Goal: Obtain resource: Obtain resource

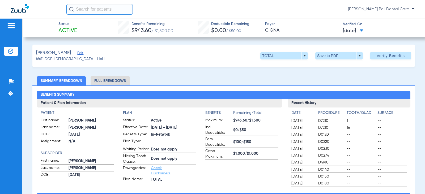
drag, startPoint x: 320, startPoint y: 55, endPoint x: 141, endPoint y: 141, distance: 198.8
click at [113, 82] on li "Full Breakdown" at bounding box center [110, 80] width 39 height 9
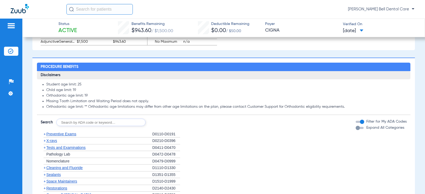
scroll to position [454, 0]
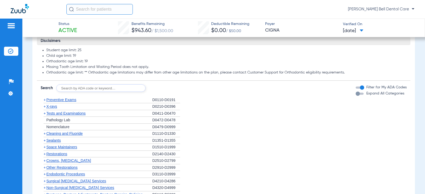
click at [356, 96] on div "button" at bounding box center [358, 94] width 4 height 4
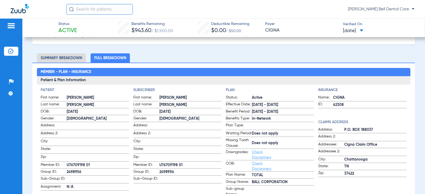
scroll to position [0, 0]
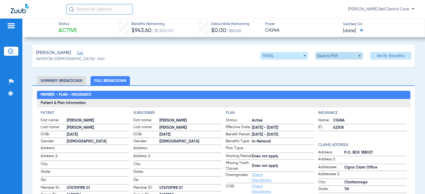
click at [333, 58] on span at bounding box center [339, 55] width 13 height 13
click at [325, 69] on button "insert_drive_file Save to PDF" at bounding box center [332, 66] width 40 height 11
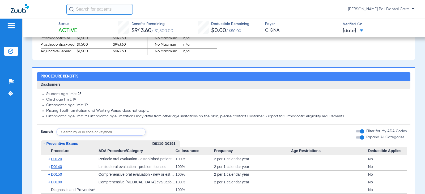
scroll to position [452, 0]
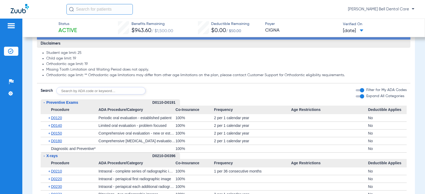
click at [100, 94] on input "text" at bounding box center [100, 90] width 89 height 7
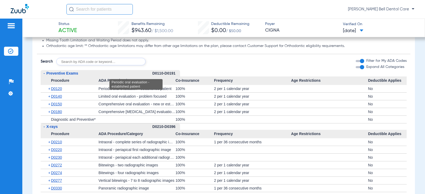
scroll to position [478, 0]
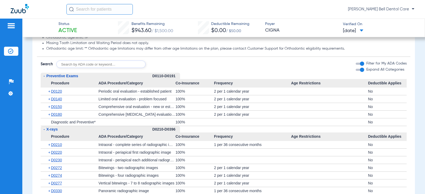
click at [76, 68] on input "text" at bounding box center [100, 64] width 89 height 7
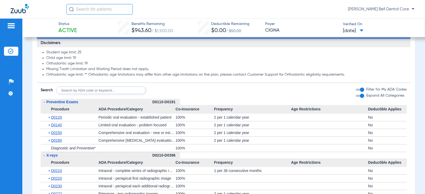
scroll to position [452, 0]
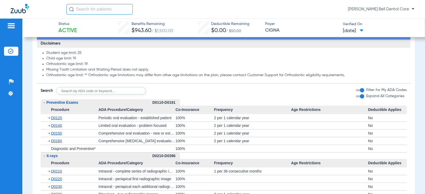
click at [98, 95] on input "text" at bounding box center [100, 90] width 89 height 7
type input "d9944, d9230, d2950, d6010, d6011, d6057, d6056, d6058, d7951, d7952"
click at [169, 95] on button "Search" at bounding box center [165, 90] width 21 height 7
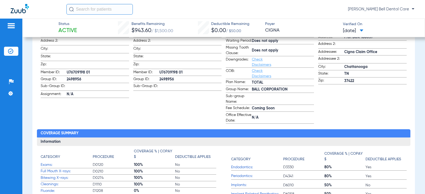
scroll to position [106, 0]
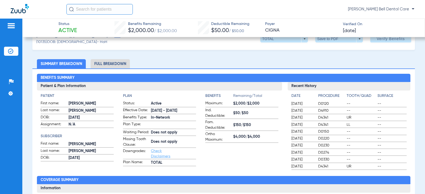
scroll to position [27, 0]
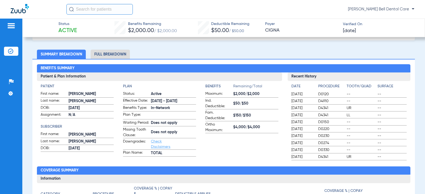
click at [115, 55] on li "Full Breakdown" at bounding box center [110, 54] width 39 height 9
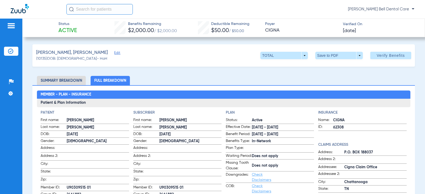
scroll to position [0, 0]
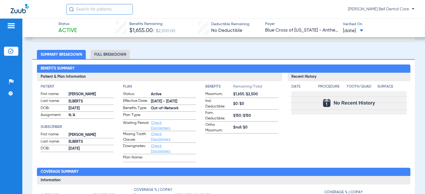
scroll to position [27, 0]
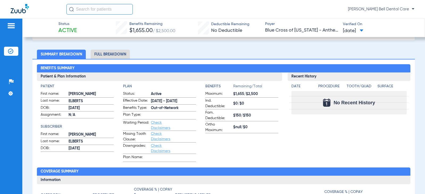
click at [107, 53] on li "Full Breakdown" at bounding box center [110, 54] width 39 height 9
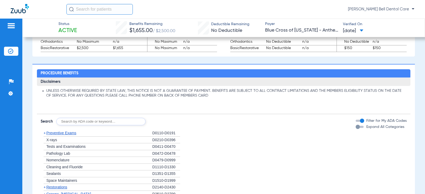
scroll to position [398, 0]
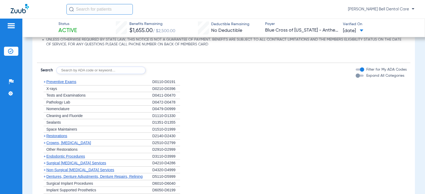
click at [356, 77] on div "button" at bounding box center [358, 76] width 4 height 4
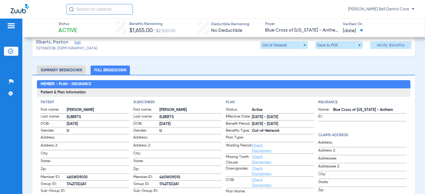
scroll to position [0, 0]
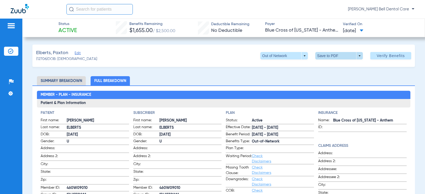
click at [333, 53] on span at bounding box center [339, 55] width 13 height 13
click at [317, 64] on mat-icon "insert_drive_file" at bounding box center [319, 66] width 6 height 6
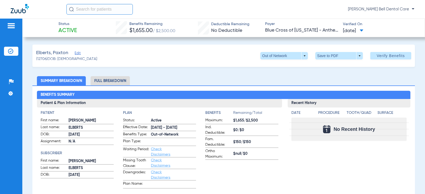
click at [120, 79] on li "Full Breakdown" at bounding box center [110, 80] width 39 height 9
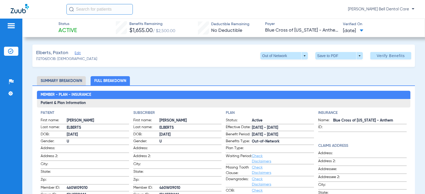
click at [118, 81] on li "Full Breakdown" at bounding box center [110, 80] width 39 height 9
click at [108, 82] on li "Full Breakdown" at bounding box center [110, 80] width 39 height 9
click at [306, 56] on div "Out of Network arrow_drop_down Save to PDF arrow_drop_down Verify Benefits" at bounding box center [335, 55] width 151 height 7
click at [302, 56] on span at bounding box center [284, 55] width 48 height 7
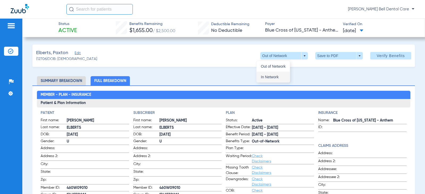
click at [282, 75] on span "In Network" at bounding box center [273, 77] width 25 height 4
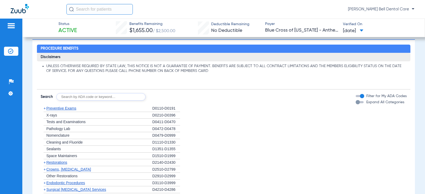
scroll to position [398, 0]
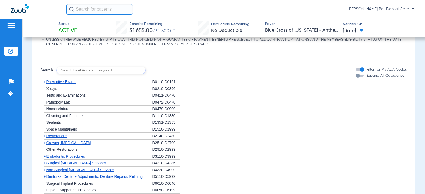
click at [71, 95] on span "Tests and Examinations" at bounding box center [65, 95] width 39 height 4
click at [45, 80] on span "+" at bounding box center [45, 82] width 2 height 4
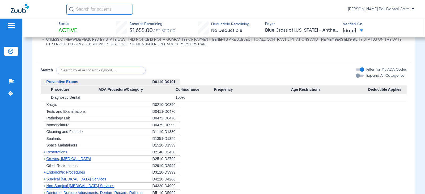
click at [58, 133] on span "Cleaning and Fluoride" at bounding box center [64, 132] width 36 height 4
click at [356, 76] on div "button" at bounding box center [358, 76] width 4 height 4
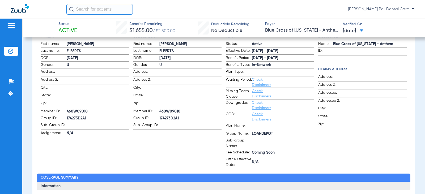
scroll to position [0, 0]
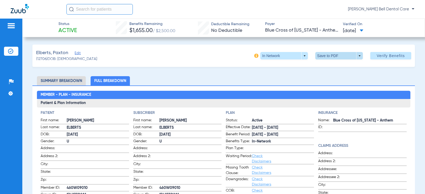
click at [343, 54] on span at bounding box center [339, 55] width 48 height 7
click at [252, 56] on div at bounding box center [212, 97] width 425 height 194
click at [254, 57] on img at bounding box center [256, 56] width 4 height 4
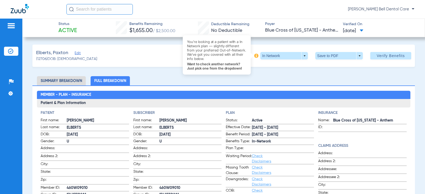
click at [224, 67] on span "Want to check another network? Just pick one from the dropdown!" at bounding box center [217, 66] width 60 height 9
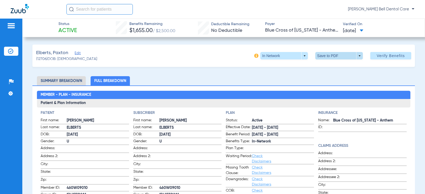
click at [333, 56] on span at bounding box center [339, 55] width 13 height 13
click at [331, 69] on button "insert_drive_file Save to PDF" at bounding box center [332, 66] width 40 height 11
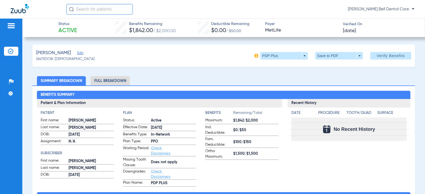
click at [123, 85] on li "Full Breakdown" at bounding box center [110, 80] width 39 height 9
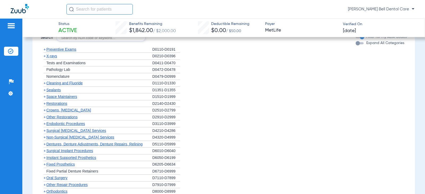
scroll to position [768, 0]
click at [357, 41] on div "button" at bounding box center [360, 42] width 8 height 2
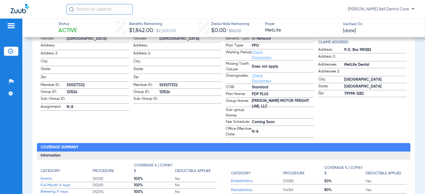
scroll to position [0, 0]
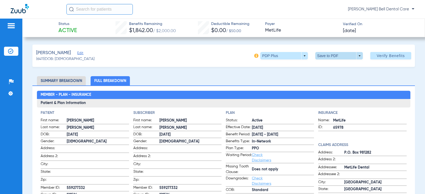
click at [336, 56] on span at bounding box center [339, 55] width 13 height 13
click at [324, 65] on button "insert_drive_file Save to PDF" at bounding box center [332, 66] width 40 height 11
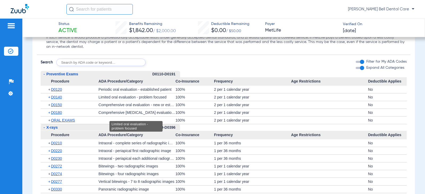
scroll to position [717, 0]
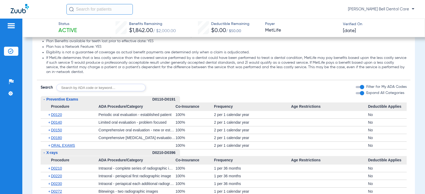
click at [101, 86] on input "text" at bounding box center [100, 87] width 89 height 7
type input "d9230, d2950, d7951, d7952, d6011"
click at [172, 84] on button "Search" at bounding box center [165, 87] width 21 height 7
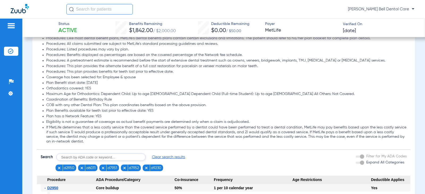
scroll to position [638, 0]
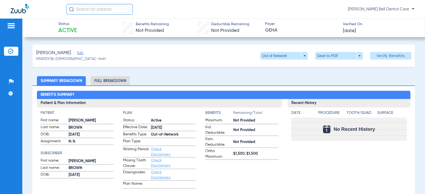
click at [106, 78] on li "Full Breakdown" at bounding box center [110, 80] width 39 height 9
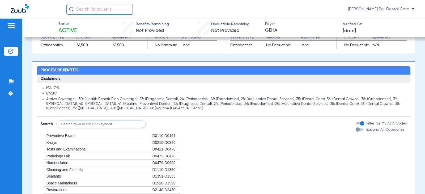
scroll to position [398, 0]
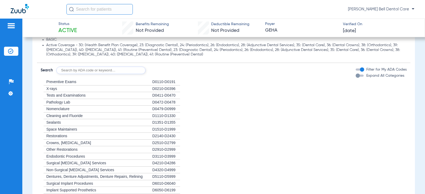
click at [356, 75] on div "button" at bounding box center [360, 76] width 8 height 2
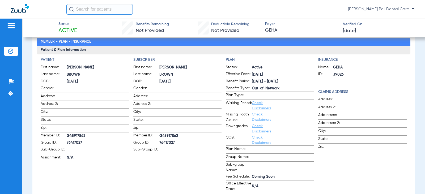
scroll to position [0, 0]
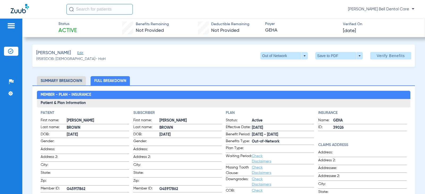
click at [111, 84] on li "Full Breakdown" at bounding box center [110, 80] width 39 height 9
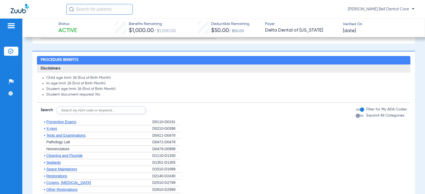
scroll to position [292, 0]
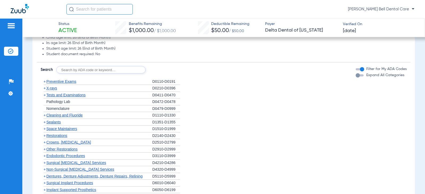
click at [356, 76] on div "button" at bounding box center [358, 75] width 4 height 4
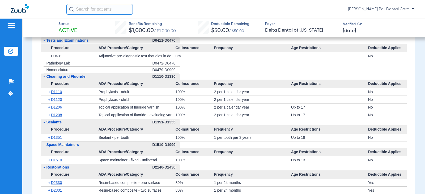
scroll to position [505, 0]
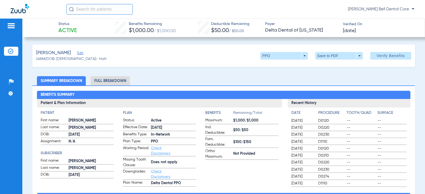
click at [105, 83] on li "Full Breakdown" at bounding box center [110, 80] width 39 height 9
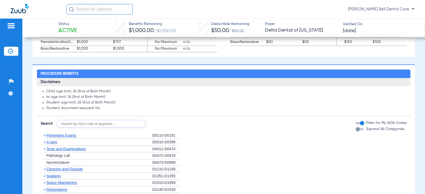
scroll to position [372, 0]
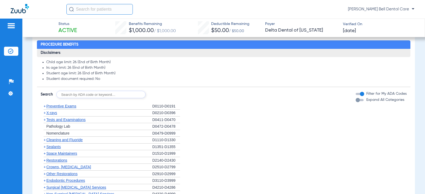
click at [356, 100] on div "button" at bounding box center [358, 100] width 4 height 4
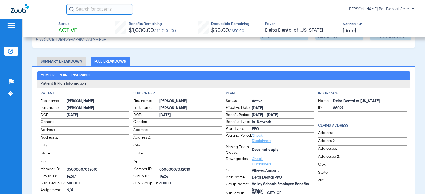
scroll to position [0, 0]
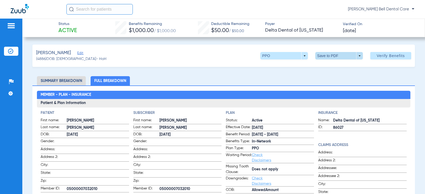
click at [333, 56] on span at bounding box center [339, 55] width 13 height 13
click at [338, 65] on span "Save to PDF" at bounding box center [336, 67] width 21 height 4
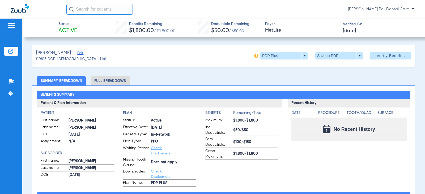
click at [117, 79] on li "Full Breakdown" at bounding box center [110, 80] width 39 height 9
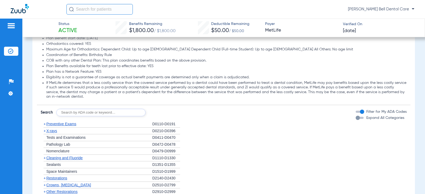
scroll to position [664, 0]
click at [356, 120] on div "button" at bounding box center [358, 117] width 4 height 4
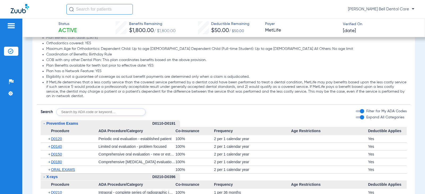
click at [136, 116] on input "text" at bounding box center [100, 111] width 89 height 7
click at [114, 116] on input "text" at bounding box center [100, 111] width 89 height 7
type input "d6057, d6058, d9230, d7951, d7952"
click at [163, 115] on button "Search" at bounding box center [165, 111] width 21 height 7
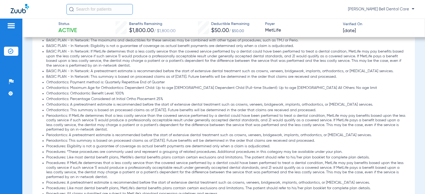
scroll to position [516, 0]
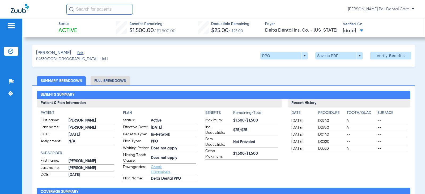
click at [104, 83] on li "Full Breakdown" at bounding box center [110, 80] width 39 height 9
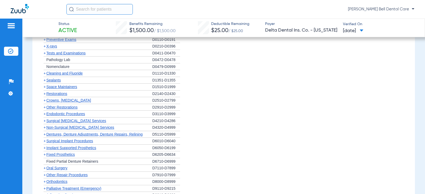
scroll to position [531, 0]
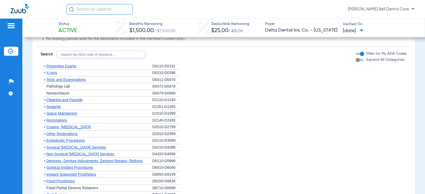
click at [356, 62] on div "button" at bounding box center [358, 60] width 4 height 4
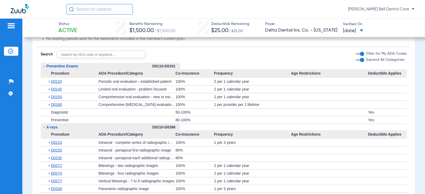
click at [82, 58] on input "text" at bounding box center [100, 54] width 89 height 7
type input "d2950, d9230, d9944"
click at [161, 54] on button "Search" at bounding box center [165, 54] width 21 height 7
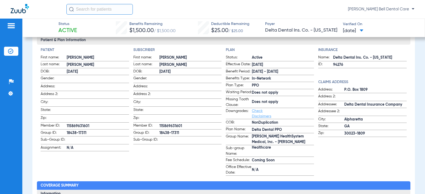
scroll to position [51, 0]
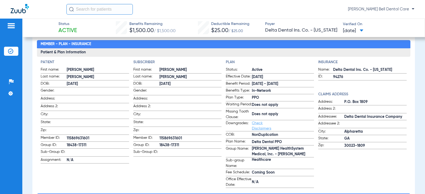
click at [371, 83] on div "Insurance Name: Delta Dental Ins. Co. - Georgia ID: 94276 Claims Address Addres…" at bounding box center [362, 124] width 88 height 129
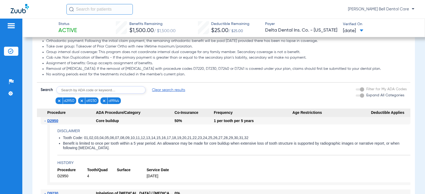
scroll to position [452, 0]
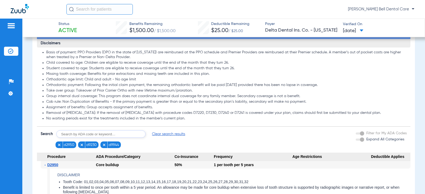
click at [164, 137] on span "Clear search results" at bounding box center [168, 133] width 33 height 5
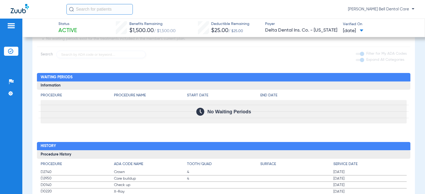
scroll to position [398, 0]
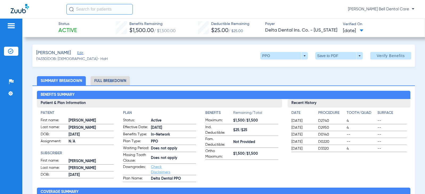
drag, startPoint x: 109, startPoint y: 79, endPoint x: 93, endPoint y: 72, distance: 17.5
click at [109, 79] on li "Full Breakdown" at bounding box center [110, 80] width 39 height 9
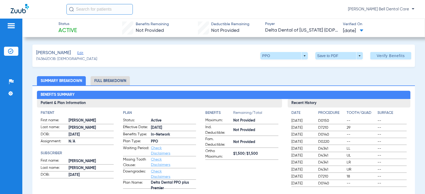
click at [129, 80] on li "Full Breakdown" at bounding box center [110, 80] width 39 height 9
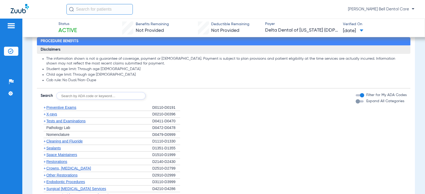
scroll to position [425, 0]
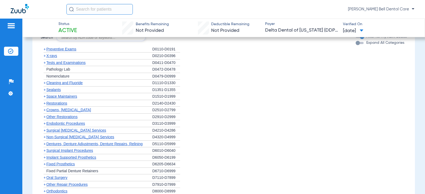
click at [357, 45] on div "Expand All Categories" at bounding box center [380, 43] width 49 height 6
click at [356, 45] on div "button" at bounding box center [358, 43] width 4 height 4
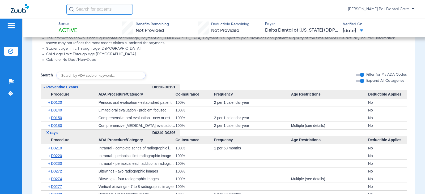
scroll to position [319, 0]
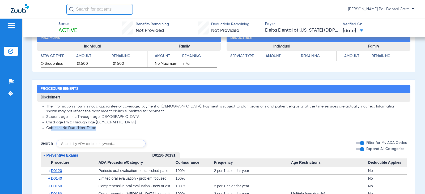
drag, startPoint x: 105, startPoint y: 130, endPoint x: 52, endPoint y: 126, distance: 52.5
click at [52, 126] on ul "The information shown is not a guarantee of coverage, payment or preautorizatio…" at bounding box center [224, 117] width 366 height 26
click at [121, 123] on li "Child age limit: Through age 99" at bounding box center [226, 122] width 360 height 5
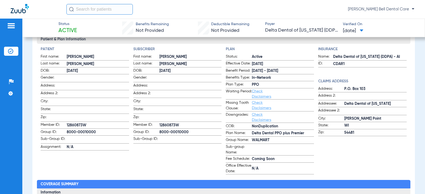
scroll to position [0, 0]
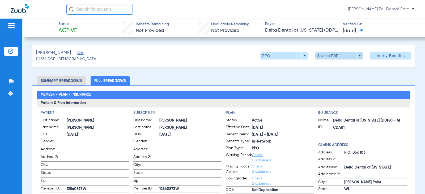
click at [334, 53] on span at bounding box center [339, 55] width 13 height 13
click at [331, 67] on span "Save to PDF" at bounding box center [336, 67] width 21 height 4
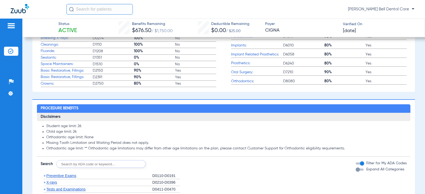
scroll to position [319, 0]
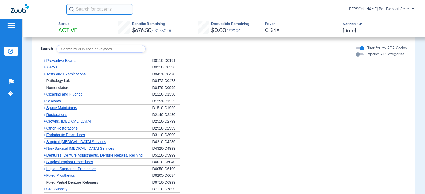
click at [356, 56] on div "button" at bounding box center [360, 54] width 8 height 2
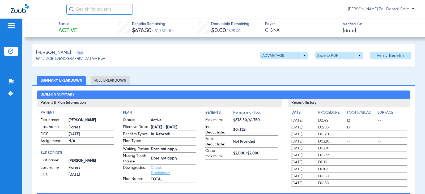
scroll to position [0, 0]
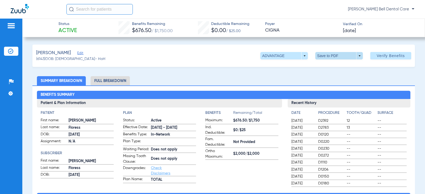
click at [333, 54] on span at bounding box center [339, 55] width 13 height 13
click at [337, 66] on span "Save to PDF" at bounding box center [336, 67] width 21 height 4
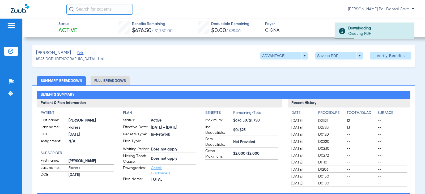
click at [107, 82] on li "Full Breakdown" at bounding box center [110, 80] width 39 height 9
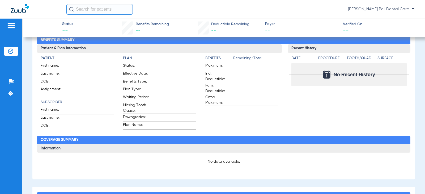
scroll to position [53, 0]
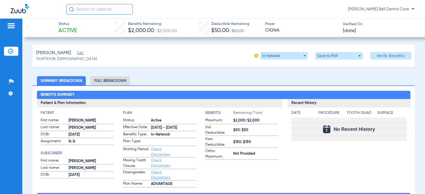
click at [114, 83] on li "Full Breakdown" at bounding box center [110, 80] width 39 height 9
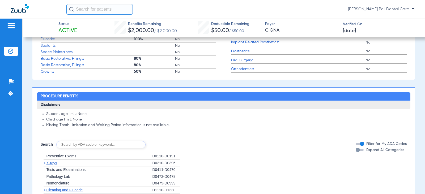
scroll to position [256, 0]
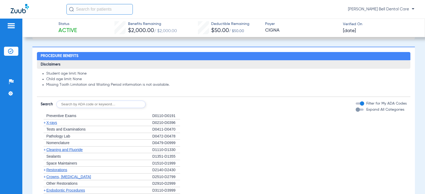
click at [361, 110] on button "Expand All Categories" at bounding box center [361, 110] width 10 height 2
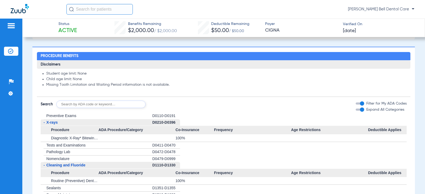
click at [126, 105] on input "text" at bounding box center [100, 104] width 89 height 7
click at [99, 101] on input "d" at bounding box center [100, 104] width 89 height 7
type input "d7953, d4265, d9944, d9230, d4910, d2950, d6010, d6011, d6190, d6056, d6057, d6…"
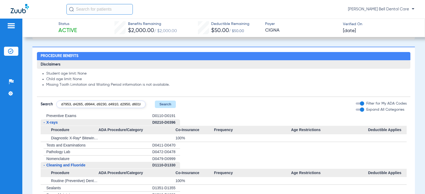
click at [166, 103] on button "Search" at bounding box center [165, 104] width 21 height 7
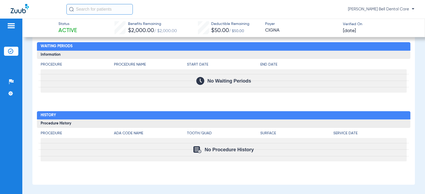
scroll to position [283, 0]
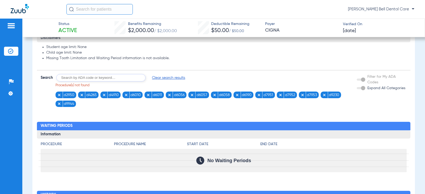
click at [279, 122] on h2 "Waiting Periods" at bounding box center [223, 126] width 373 height 9
click at [172, 147] on h4 "Procedure Name" at bounding box center [150, 145] width 73 height 6
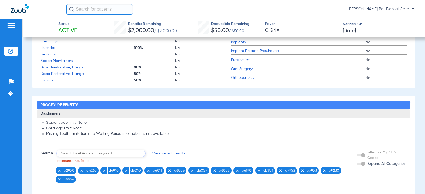
scroll to position [260, 0]
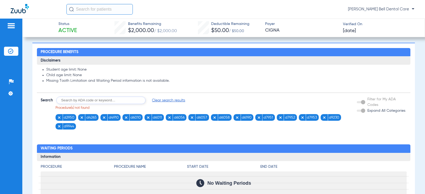
click at [229, 133] on div "Procedure Benefits Disclaimers Student age limit: None Child age limit: None Mi…" at bounding box center [223, 165] width 383 height 244
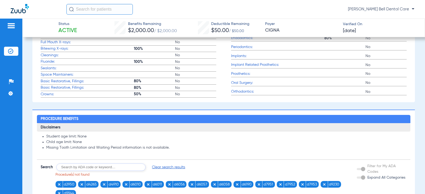
scroll to position [234, 0]
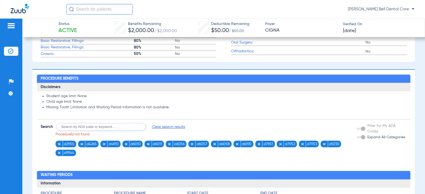
click at [157, 126] on span "Clear search results" at bounding box center [168, 126] width 33 height 5
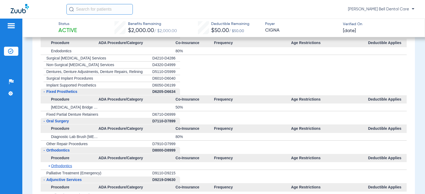
scroll to position [444, 0]
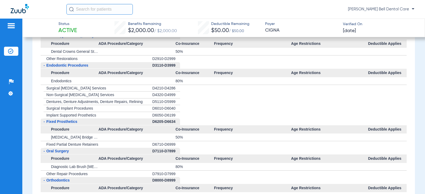
drag, startPoint x: 79, startPoint y: 108, endPoint x: 127, endPoint y: 109, distance: 48.4
click at [127, 109] on div "+ Surgical Implant Procedures" at bounding box center [97, 108] width 112 height 7
click at [139, 114] on div "+ Implant Supported Prosthetics" at bounding box center [97, 115] width 112 height 7
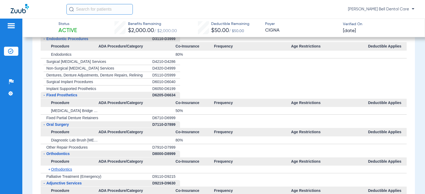
click at [167, 94] on div "D6205-D6634" at bounding box center [166, 95] width 28 height 7
click at [103, 90] on div "+ Implant Supported Prosthetics" at bounding box center [97, 89] width 112 height 7
click at [75, 97] on span "Fixed Prosthetics" at bounding box center [61, 95] width 31 height 4
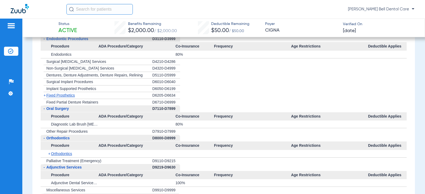
click at [75, 97] on span "Fixed Prosthetics" at bounding box center [60, 95] width 28 height 4
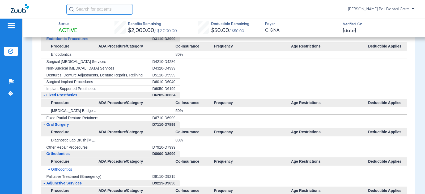
click at [75, 97] on span "Fixed Prosthetics" at bounding box center [61, 95] width 31 height 4
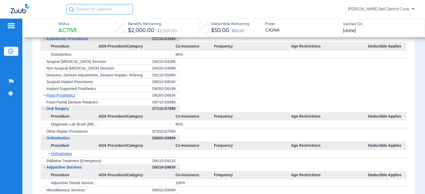
click at [172, 110] on div "D7110-D7899" at bounding box center [166, 108] width 28 height 7
click at [62, 111] on span "Oral Surgery" at bounding box center [57, 109] width 23 height 4
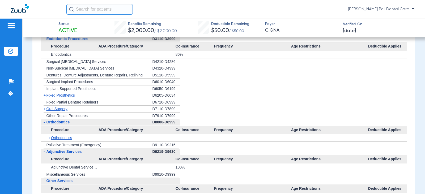
click at [58, 122] on span "Orthodontics" at bounding box center [57, 122] width 23 height 4
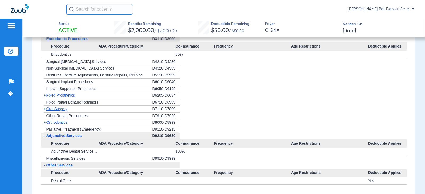
click at [118, 138] on div "- Adjunctive Services" at bounding box center [97, 136] width 112 height 7
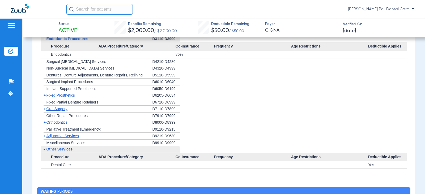
click at [76, 148] on div "- Other Services" at bounding box center [97, 149] width 112 height 7
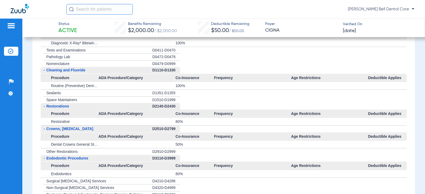
scroll to position [258, 0]
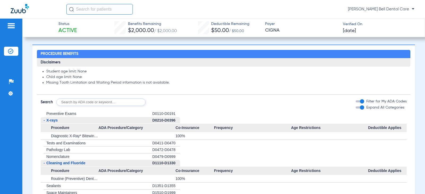
click at [360, 108] on div "button" at bounding box center [362, 107] width 4 height 4
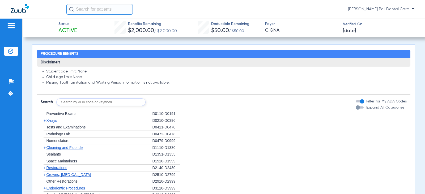
click at [357, 108] on div "button" at bounding box center [360, 108] width 8 height 2
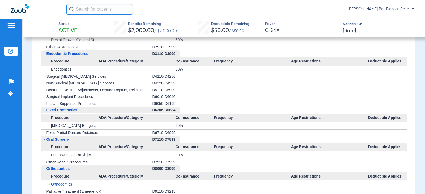
scroll to position [391, 0]
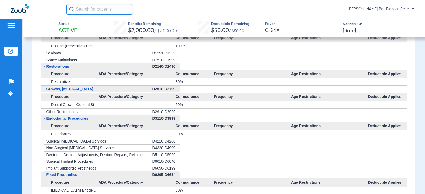
drag, startPoint x: 155, startPoint y: 164, endPoint x: 177, endPoint y: 168, distance: 22.7
click at [176, 169] on ul "+ Preventive Exams D0110-D0191 - X-rays D0210-D0396 Procedure ADA Procedure/Cat…" at bounding box center [224, 145] width 366 height 334
click at [182, 165] on li "+ Implant Supported Prosthetics D6050-D6199" at bounding box center [224, 168] width 366 height 7
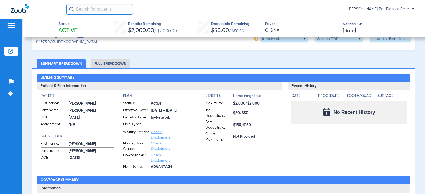
scroll to position [27, 0]
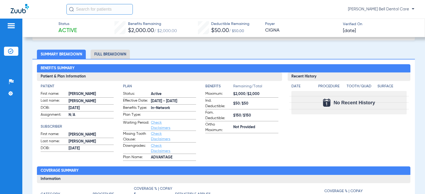
click at [205, 153] on app-benefits-information "Benefits Remaining/Total Maximum: $2,000/$2,000 Ind. Deductible: $50/$50 Fam. D…" at bounding box center [241, 122] width 73 height 77
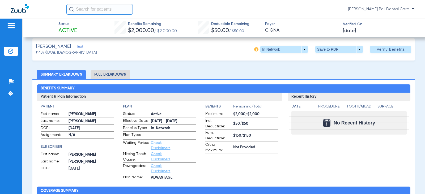
scroll to position [0, 0]
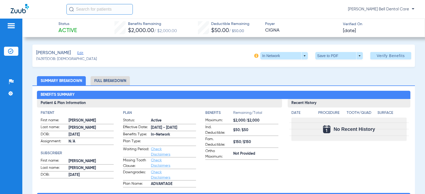
click at [112, 82] on li "Full Breakdown" at bounding box center [110, 80] width 39 height 9
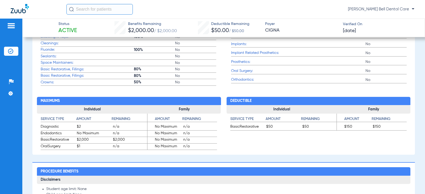
scroll to position [324, 0]
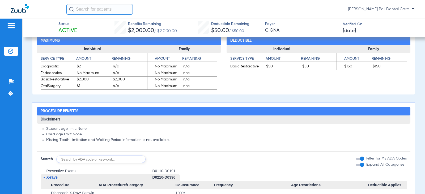
click at [95, 156] on input "text" at bounding box center [100, 159] width 89 height 7
type input "d4910"
click at [163, 162] on button "Search" at bounding box center [165, 159] width 21 height 7
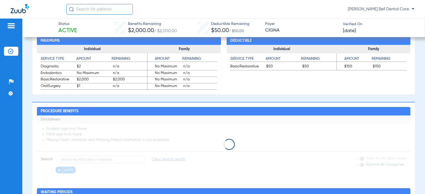
scroll to position [430, 0]
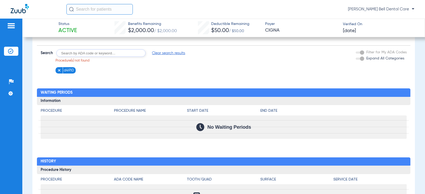
click at [60, 71] on img at bounding box center [59, 71] width 4 height 4
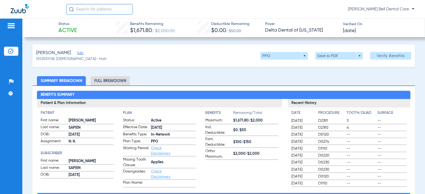
click at [114, 79] on li "Full Breakdown" at bounding box center [110, 80] width 39 height 9
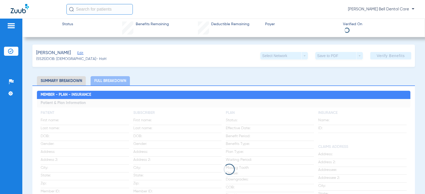
click at [340, 57] on div "Save to PDF arrow_drop_down" at bounding box center [339, 55] width 48 height 7
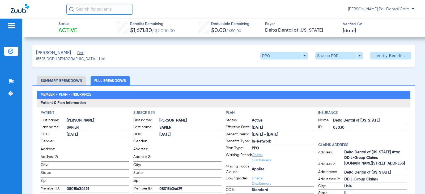
click at [340, 57] on span at bounding box center [339, 55] width 13 height 13
click at [339, 65] on span "Save to PDF" at bounding box center [336, 67] width 21 height 4
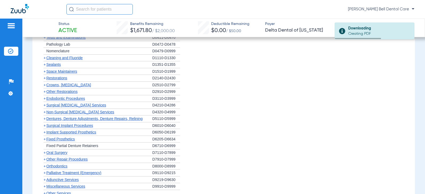
scroll to position [452, 0]
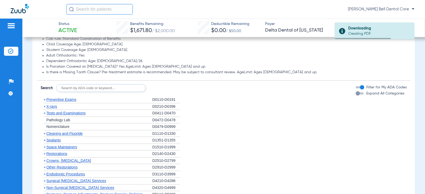
click at [358, 95] on div "button" at bounding box center [360, 93] width 8 height 2
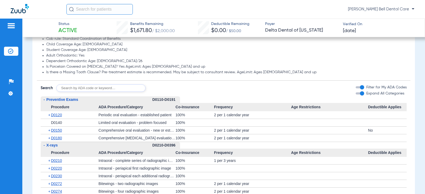
click at [101, 92] on input "text" at bounding box center [100, 87] width 89 height 7
type input "d7952"
click button "Search" at bounding box center [165, 87] width 21 height 7
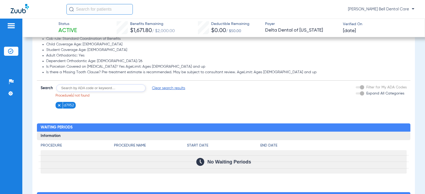
click at [61, 107] on img at bounding box center [59, 106] width 4 height 4
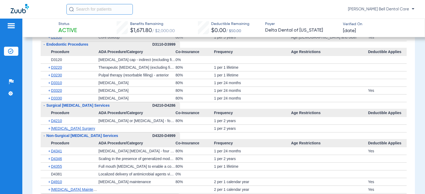
scroll to position [903, 0]
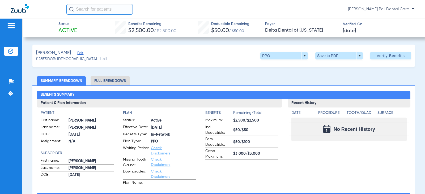
click at [118, 83] on li "Full Breakdown" at bounding box center [110, 80] width 39 height 9
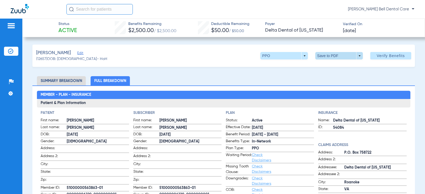
click at [333, 53] on span at bounding box center [339, 55] width 13 height 13
click at [331, 70] on button "insert_drive_file Save to PDF" at bounding box center [332, 66] width 40 height 11
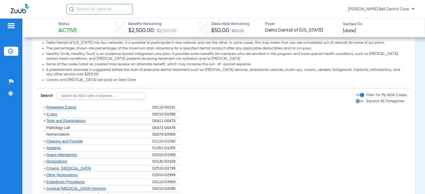
scroll to position [345, 0]
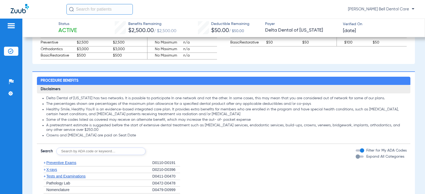
click at [358, 158] on div "button" at bounding box center [360, 157] width 8 height 2
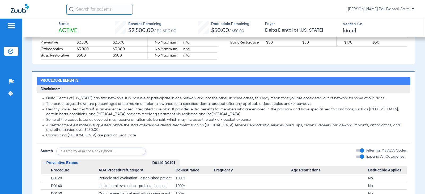
click at [99, 152] on input "text" at bounding box center [100, 151] width 89 height 7
click at [73, 151] on input "d" at bounding box center [100, 151] width 89 height 7
type input "d9230, d9944, d2950, d6010, d6011, d6056, d6057, d6058, d7951, d7952"
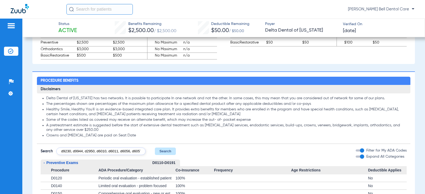
click at [164, 154] on button "Search" at bounding box center [165, 151] width 21 height 7
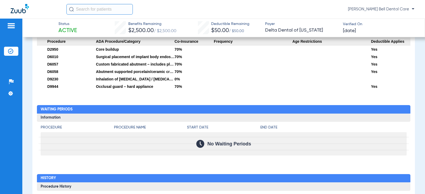
scroll to position [478, 0]
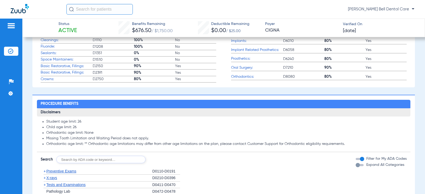
scroll to position [213, 0]
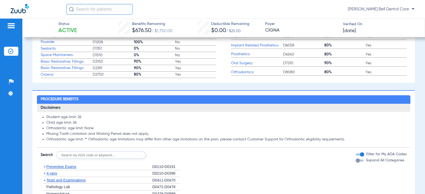
click at [99, 153] on input "text" at bounding box center [100, 154] width 89 height 7
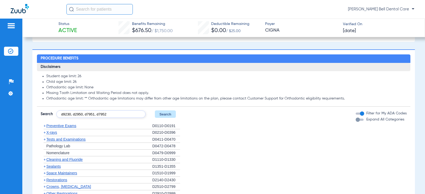
scroll to position [266, 0]
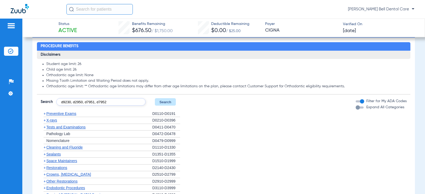
type input "d9230, d2950, d7951, d7952"
click at [167, 104] on button "Search" at bounding box center [165, 101] width 21 height 7
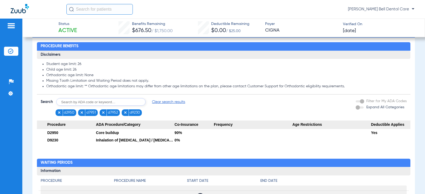
drag, startPoint x: 169, startPoint y: 102, endPoint x: 205, endPoint y: 110, distance: 36.8
click at [169, 102] on span "Clear search results" at bounding box center [168, 101] width 33 height 5
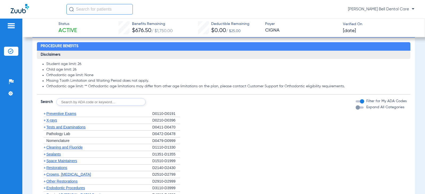
click at [356, 109] on div "button" at bounding box center [358, 107] width 4 height 4
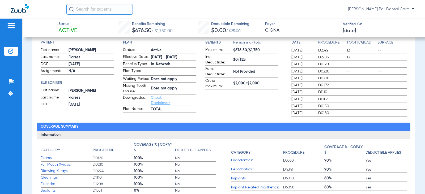
scroll to position [80, 0]
